Goal: Check status: Check status

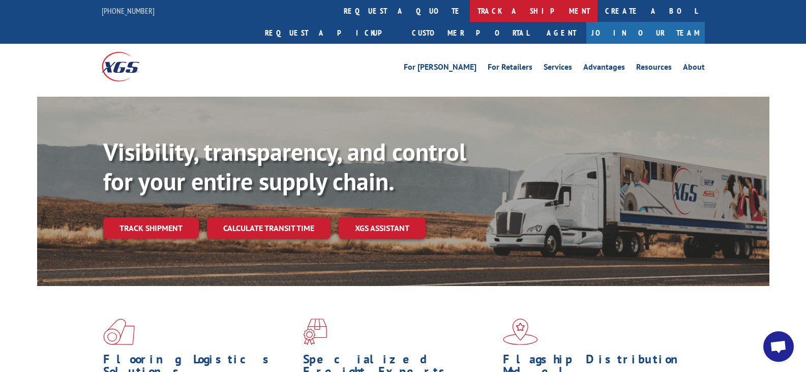
click at [470, 10] on link "track a shipment" at bounding box center [534, 11] width 128 height 22
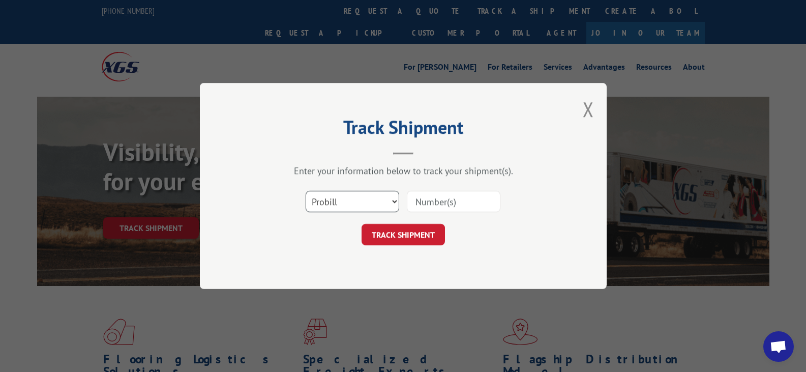
click at [392, 200] on select "Select category... Probill BOL PO" at bounding box center [353, 201] width 94 height 21
select select "bol"
click at [306, 191] on select "Select category... Probill BOL PO" at bounding box center [353, 201] width 94 height 21
click at [437, 202] on input at bounding box center [454, 201] width 94 height 21
paste input "2868769"
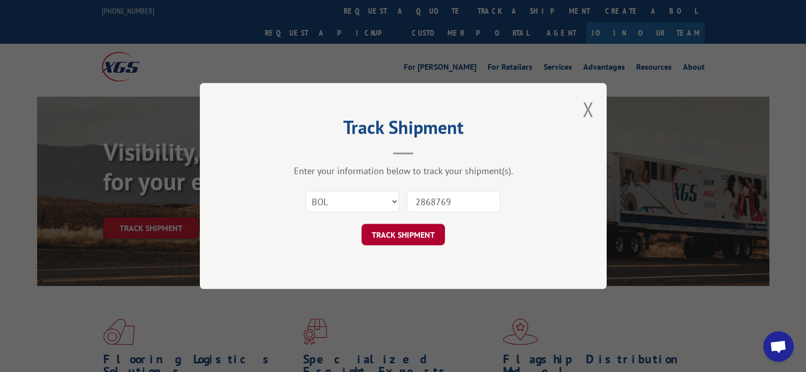
type input "2868769"
click at [415, 231] on button "TRACK SHIPMENT" at bounding box center [403, 234] width 83 height 21
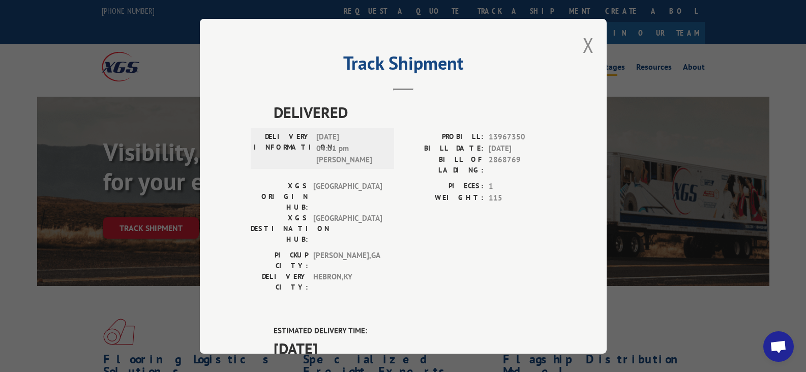
click at [585, 46] on button "Close modal" at bounding box center [588, 45] width 11 height 27
